Goal: Entertainment & Leisure: Consume media (video, audio)

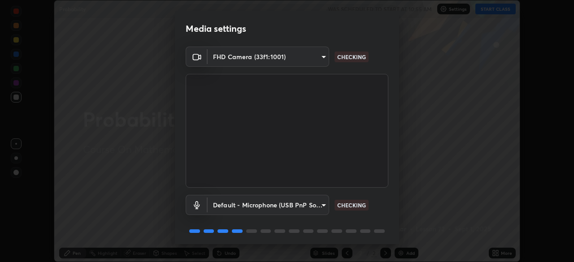
scroll to position [32, 0]
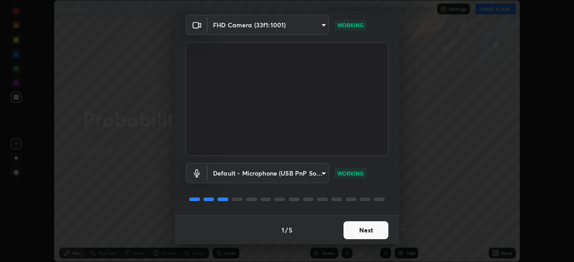
click at [365, 233] on button "Next" at bounding box center [365, 231] width 45 height 18
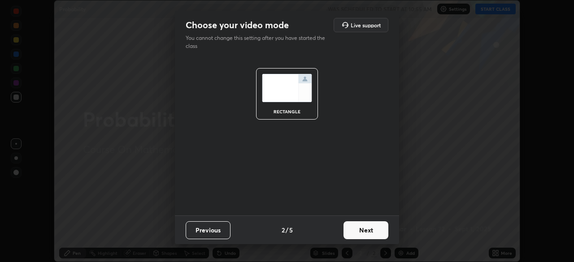
scroll to position [0, 0]
click at [366, 233] on button "Next" at bounding box center [365, 231] width 45 height 18
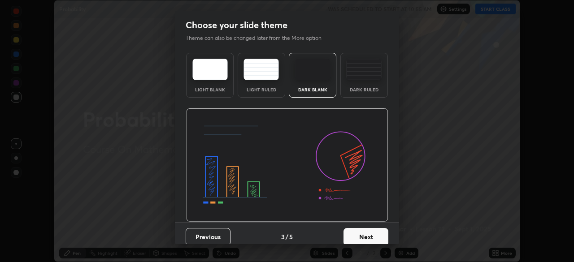
click at [368, 234] on button "Next" at bounding box center [365, 237] width 45 height 18
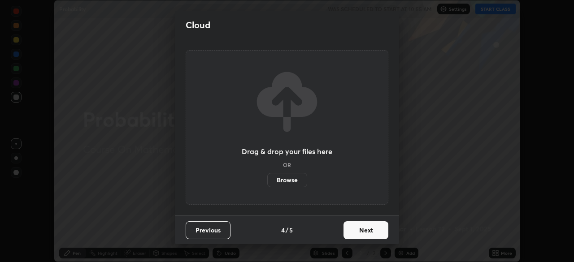
click at [369, 234] on button "Next" at bounding box center [365, 231] width 45 height 18
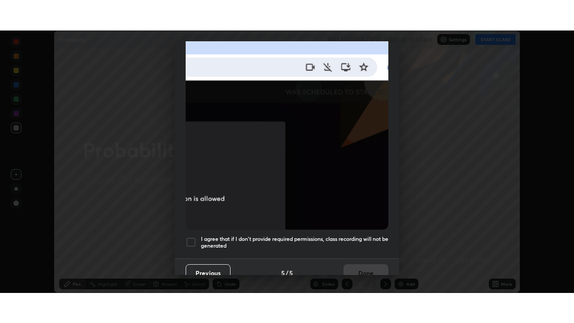
scroll to position [215, 0]
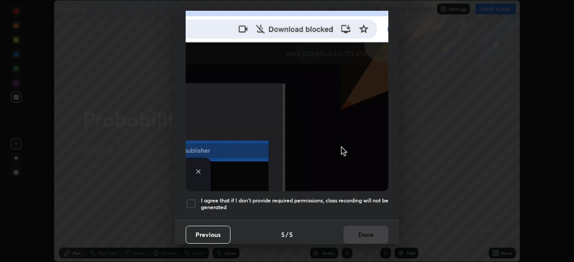
click at [191, 200] on div at bounding box center [191, 204] width 11 height 11
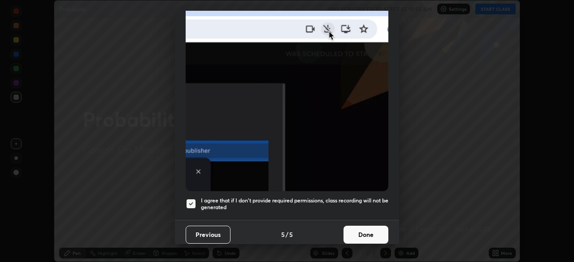
click at [362, 230] on button "Done" at bounding box center [365, 235] width 45 height 18
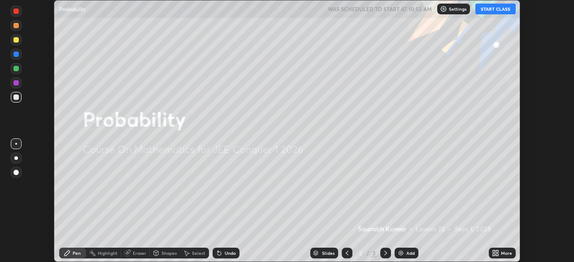
click at [497, 254] on icon at bounding box center [497, 255] width 2 height 2
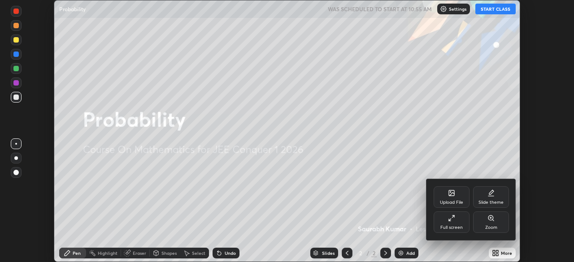
click at [453, 222] on div "Full screen" at bounding box center [452, 223] width 36 height 22
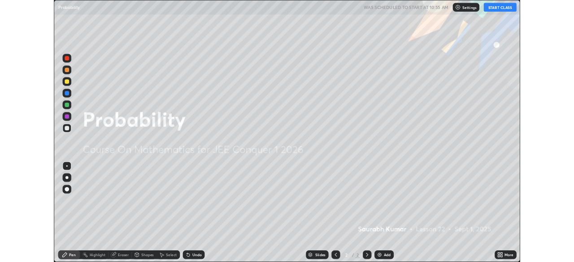
scroll to position [323, 574]
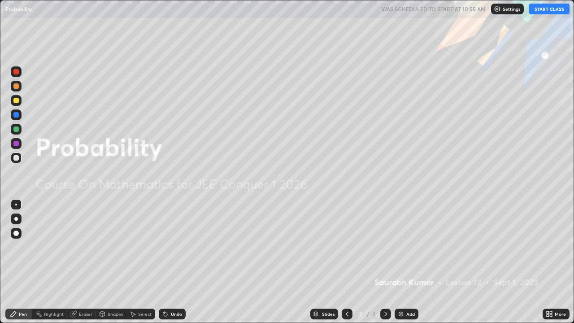
click at [545, 11] on button "START CLASS" at bounding box center [549, 9] width 40 height 11
click at [402, 262] on img at bounding box center [400, 313] width 7 height 7
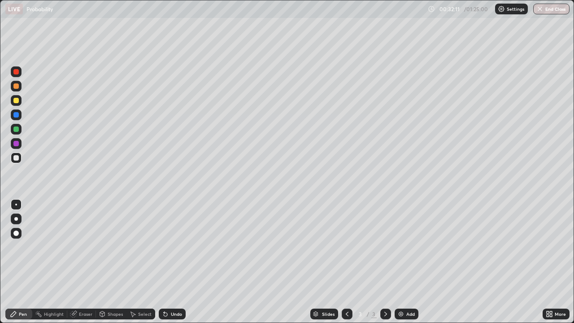
click at [402, 262] on img at bounding box center [400, 313] width 7 height 7
click at [401, 262] on div "Add" at bounding box center [407, 314] width 24 height 11
click at [401, 262] on img at bounding box center [400, 313] width 7 height 7
click at [399, 262] on img at bounding box center [400, 313] width 7 height 7
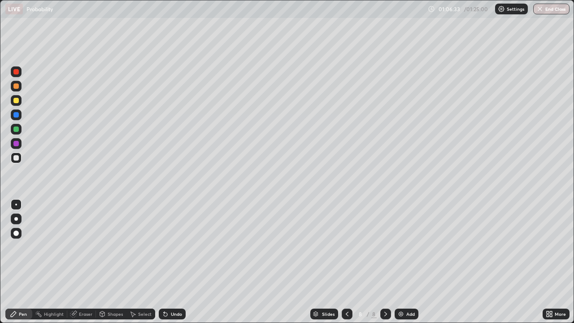
click at [400, 262] on img at bounding box center [400, 313] width 7 height 7
click at [346, 262] on icon at bounding box center [346, 313] width 7 height 7
click at [346, 262] on icon at bounding box center [347, 314] width 3 height 4
click at [385, 262] on div at bounding box center [385, 314] width 11 height 18
click at [385, 262] on icon at bounding box center [385, 313] width 7 height 7
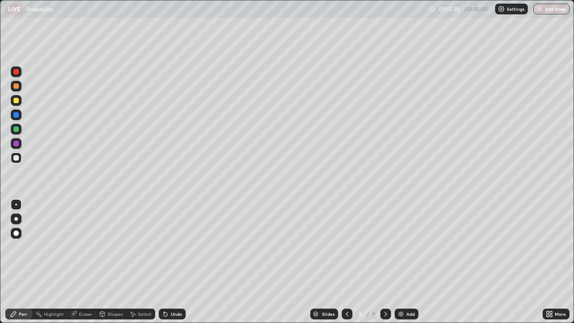
click at [347, 262] on icon at bounding box center [346, 313] width 7 height 7
click at [389, 262] on div at bounding box center [385, 314] width 11 height 11
click at [80, 262] on div "Eraser" at bounding box center [85, 314] width 13 height 4
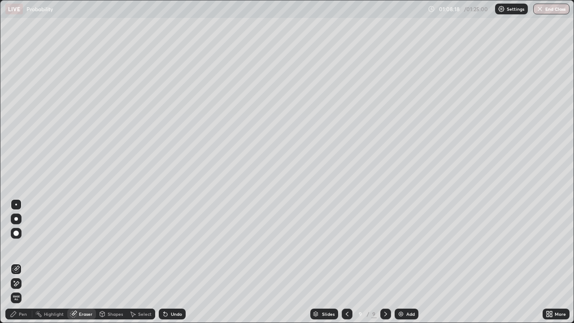
click at [30, 262] on div "Pen" at bounding box center [18, 314] width 27 height 11
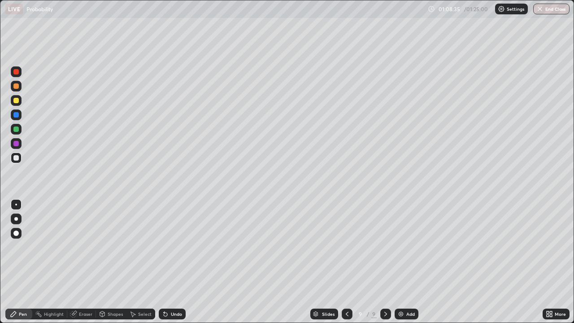
click at [395, 262] on div "Add" at bounding box center [407, 314] width 24 height 11
click at [172, 262] on div "Undo" at bounding box center [176, 314] width 11 height 4
click at [348, 262] on div at bounding box center [346, 314] width 11 height 11
click at [389, 262] on div at bounding box center [385, 314] width 11 height 11
click at [401, 262] on img at bounding box center [400, 313] width 7 height 7
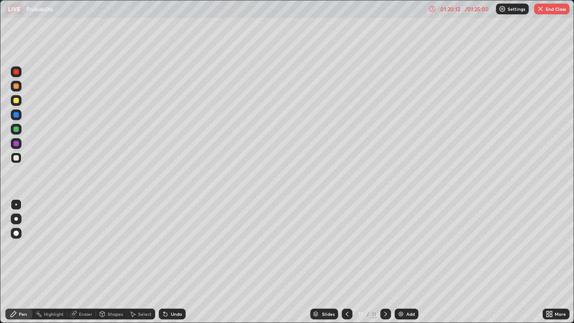
click at [401, 262] on img at bounding box center [400, 313] width 7 height 7
click at [88, 262] on div "Eraser" at bounding box center [85, 314] width 13 height 4
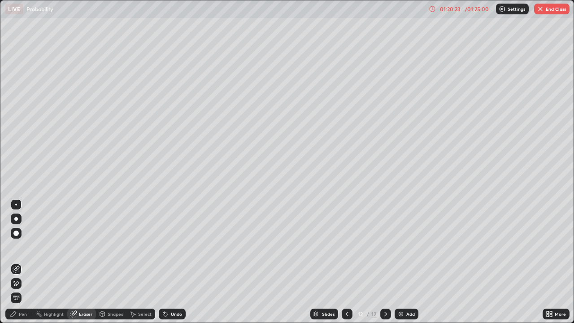
click at [25, 262] on div "Pen" at bounding box center [18, 314] width 27 height 11
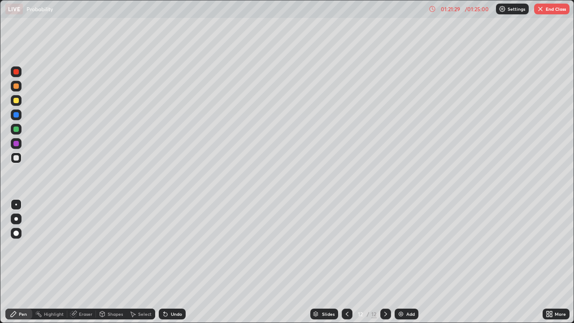
click at [84, 262] on div "Eraser" at bounding box center [85, 314] width 13 height 4
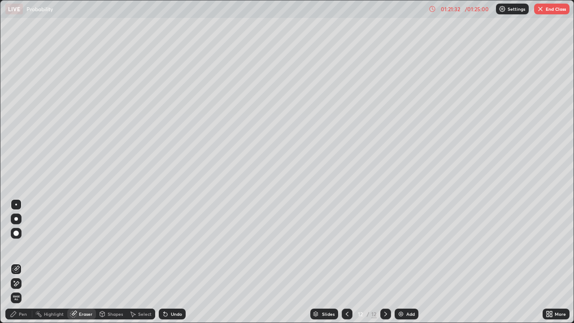
click at [22, 262] on div "Pen" at bounding box center [23, 314] width 8 height 4
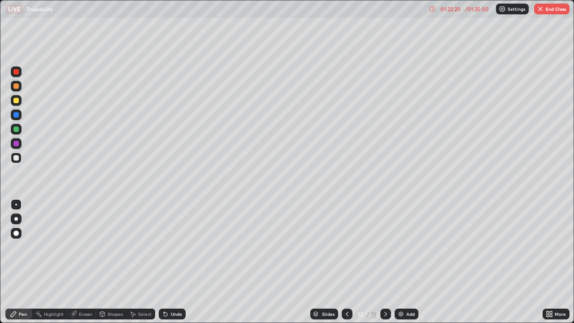
click at [537, 9] on img "button" at bounding box center [540, 8] width 7 height 7
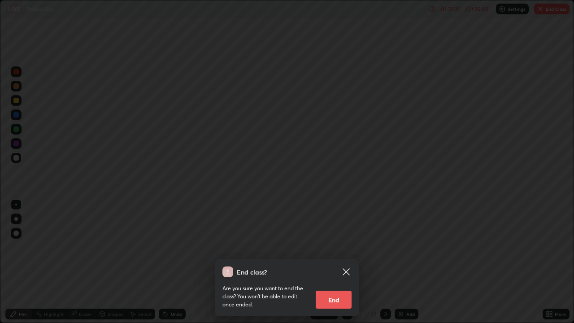
click at [344, 262] on button "End" at bounding box center [334, 300] width 36 height 18
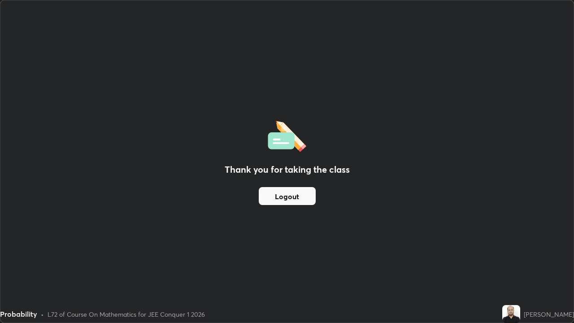
click at [287, 195] on button "Logout" at bounding box center [287, 196] width 57 height 18
click at [285, 197] on button "Logout" at bounding box center [287, 196] width 57 height 18
click at [278, 197] on button "Logout" at bounding box center [287, 196] width 57 height 18
click at [126, 192] on div "Thank you for taking the class Logout" at bounding box center [286, 161] width 573 height 322
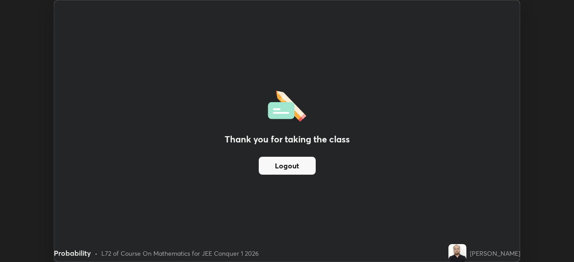
scroll to position [44578, 44267]
